Goal: Task Accomplishment & Management: Complete application form

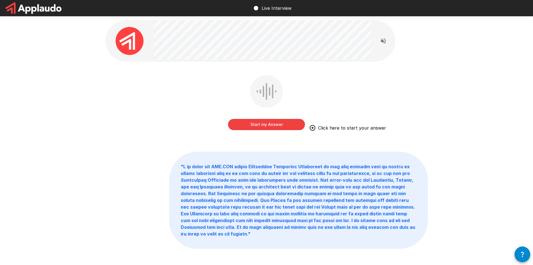
click at [253, 124] on button "Start my Answer" at bounding box center [266, 124] width 77 height 11
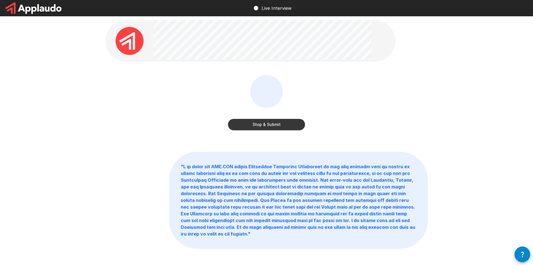
click at [254, 124] on button "Stop & Submit" at bounding box center [266, 124] width 77 height 11
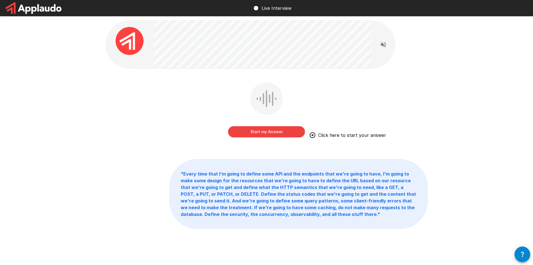
click at [265, 135] on button "Start my Answer" at bounding box center [266, 131] width 77 height 11
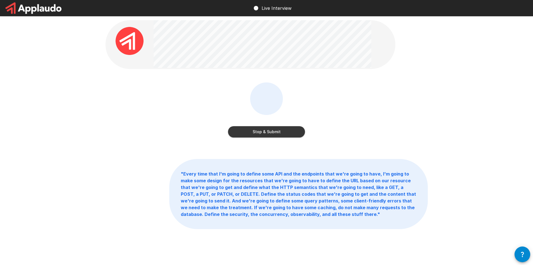
click at [270, 132] on button "Stop & Submit" at bounding box center [266, 131] width 77 height 11
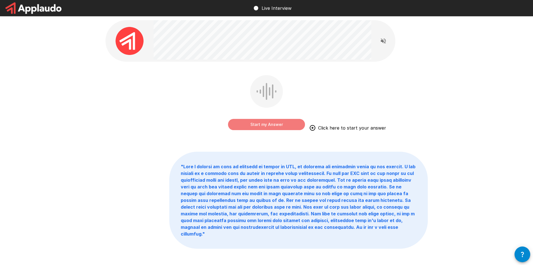
click at [264, 124] on button "Start my Answer" at bounding box center [266, 124] width 77 height 11
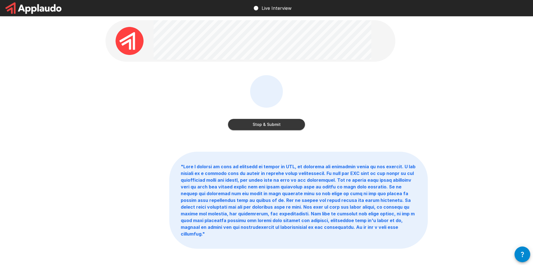
click at [260, 121] on button "Stop & Submit" at bounding box center [266, 124] width 77 height 11
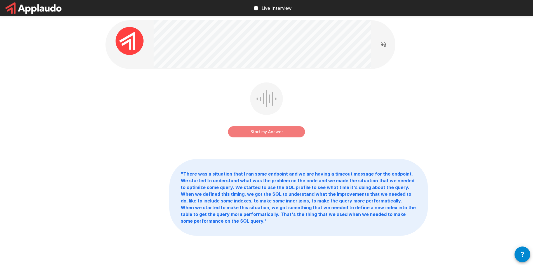
click at [263, 132] on button "Start my Answer" at bounding box center [266, 131] width 77 height 11
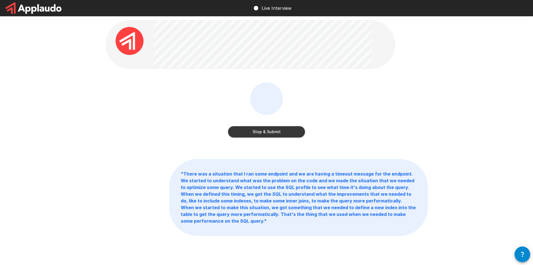
click at [254, 130] on button "Stop & Submit" at bounding box center [266, 131] width 77 height 11
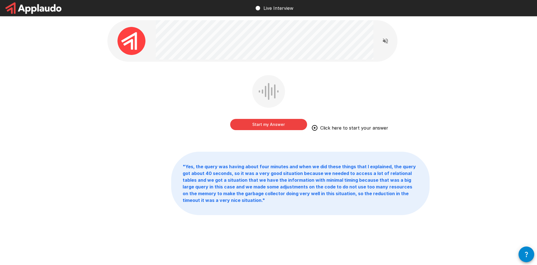
click at [268, 122] on button "Start my Answer" at bounding box center [268, 124] width 77 height 11
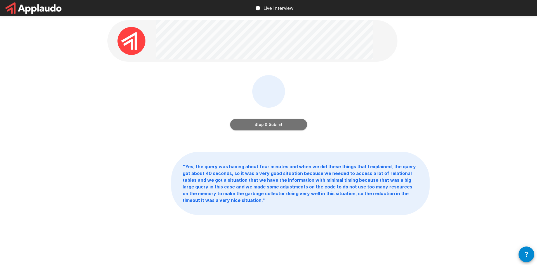
click at [266, 123] on button "Stop & Submit" at bounding box center [268, 124] width 77 height 11
